Goal: Transaction & Acquisition: Purchase product/service

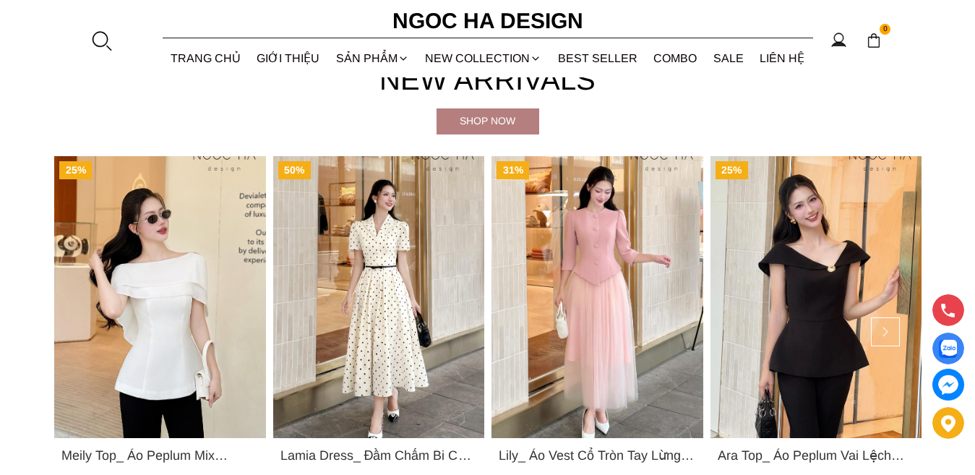
scroll to position [651, 0]
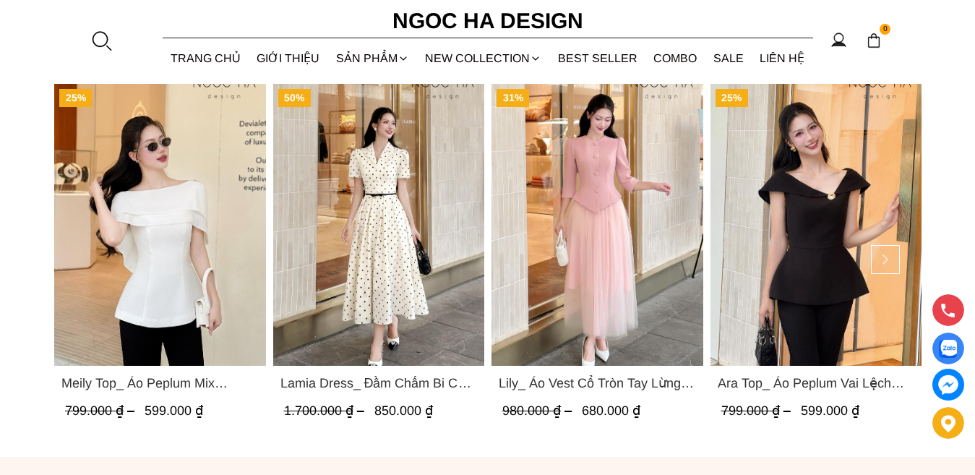
click at [630, 278] on img "Product image - Lily_ Áo Vest Cổ Tròn Tay Lừng Mix Chân Váy Lưới Màu Hồng A1082…" at bounding box center [598, 225] width 212 height 282
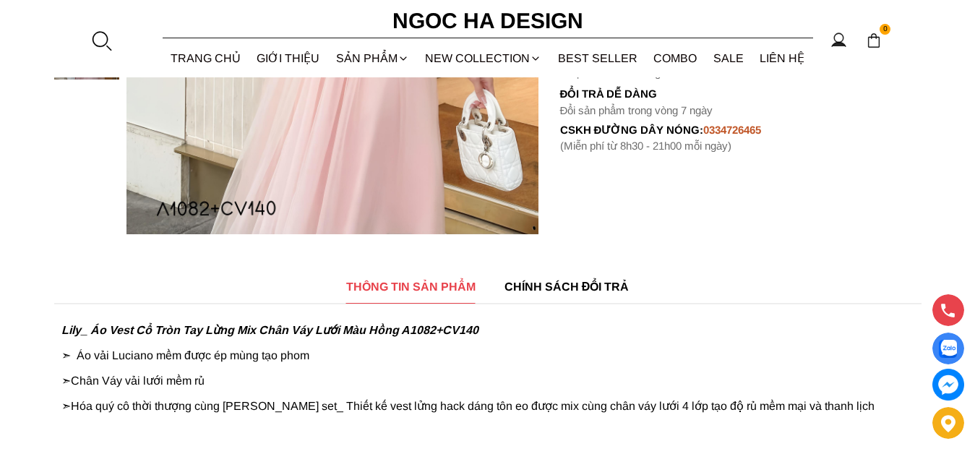
scroll to position [651, 0]
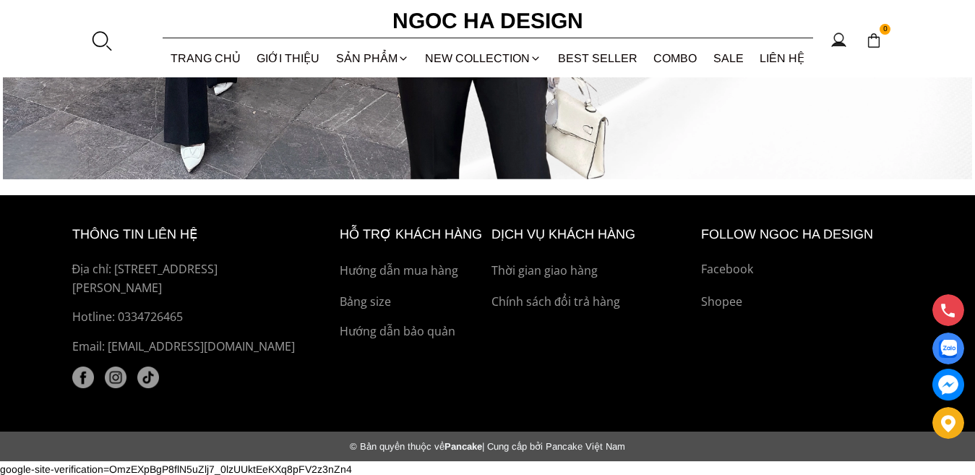
scroll to position [5498, 0]
